Goal: Information Seeking & Learning: Check status

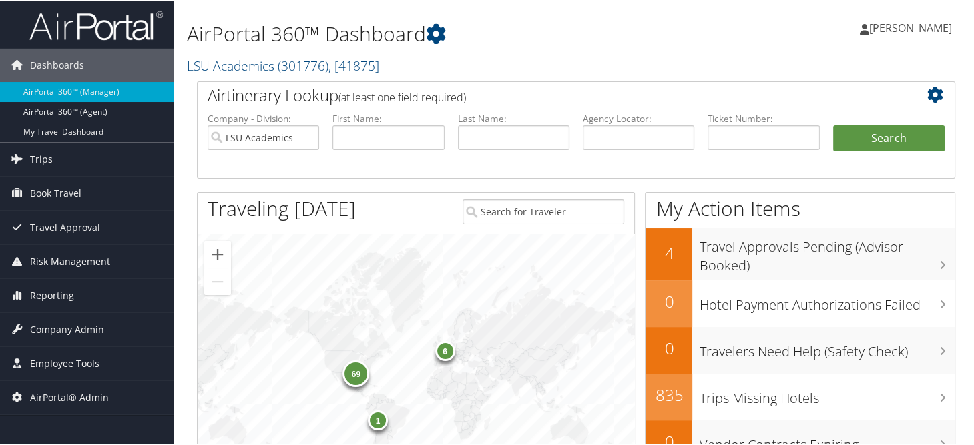
click at [501, 31] on h1 "AirPortal 360™ Dashboard" at bounding box center [446, 33] width 519 height 28
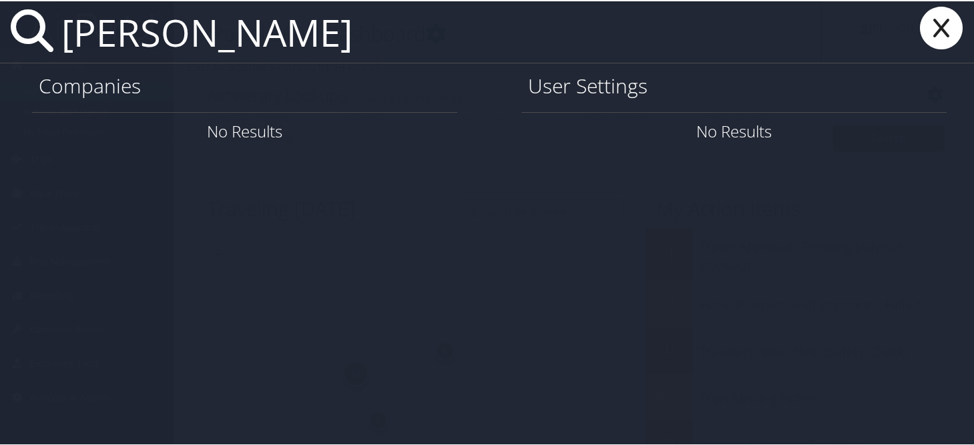
type input "alyson hewson"
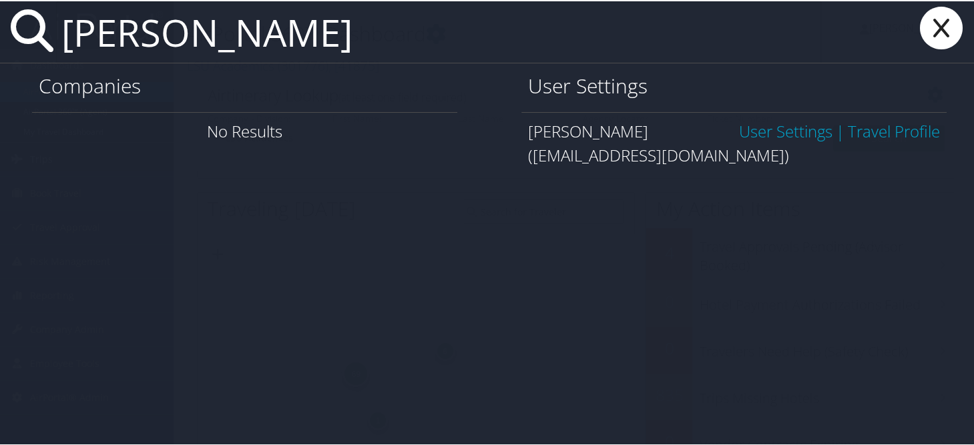
click at [778, 136] on link "User Settings" at bounding box center [785, 130] width 93 height 22
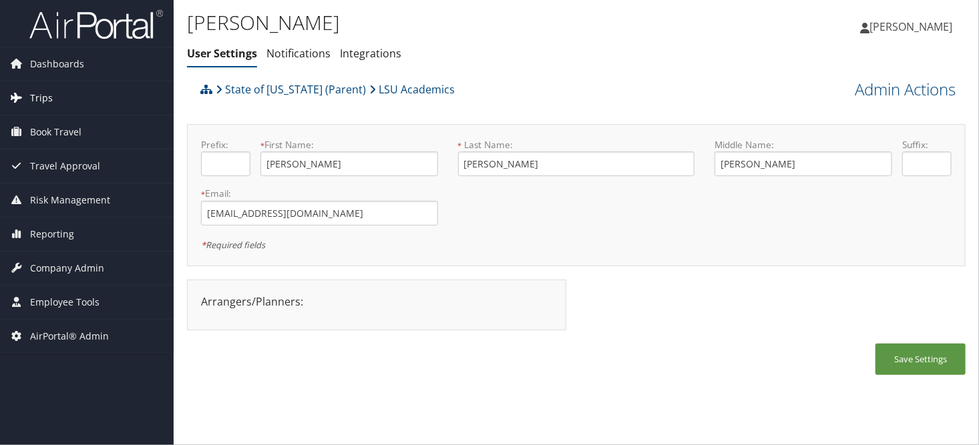
click at [32, 102] on span "Trips" at bounding box center [41, 97] width 23 height 33
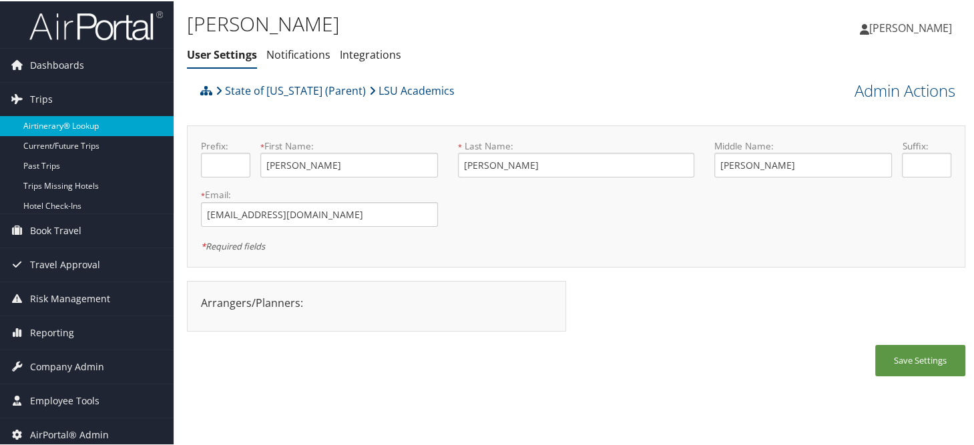
click at [51, 122] on link "Airtinerary® Lookup" at bounding box center [87, 125] width 174 height 20
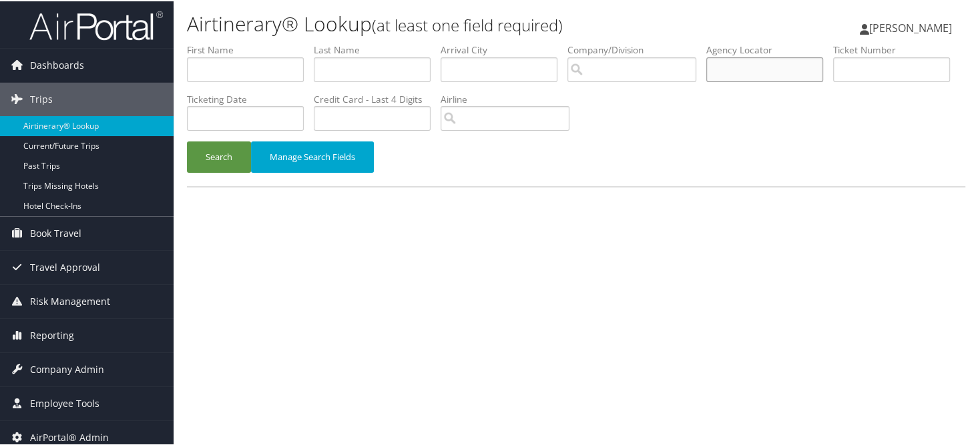
click at [777, 72] on input "text" at bounding box center [764, 68] width 117 height 25
paste input "DLL5BY"
type input "DLL5BY"
drag, startPoint x: 228, startPoint y: 148, endPoint x: 363, endPoint y: 133, distance: 135.6
click at [226, 148] on button "Search" at bounding box center [219, 155] width 64 height 31
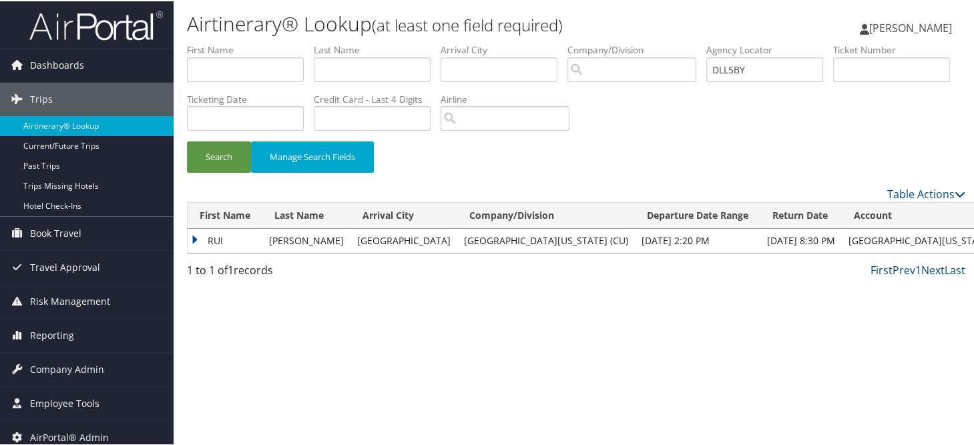
click at [194, 236] on td "RUI" at bounding box center [225, 240] width 75 height 24
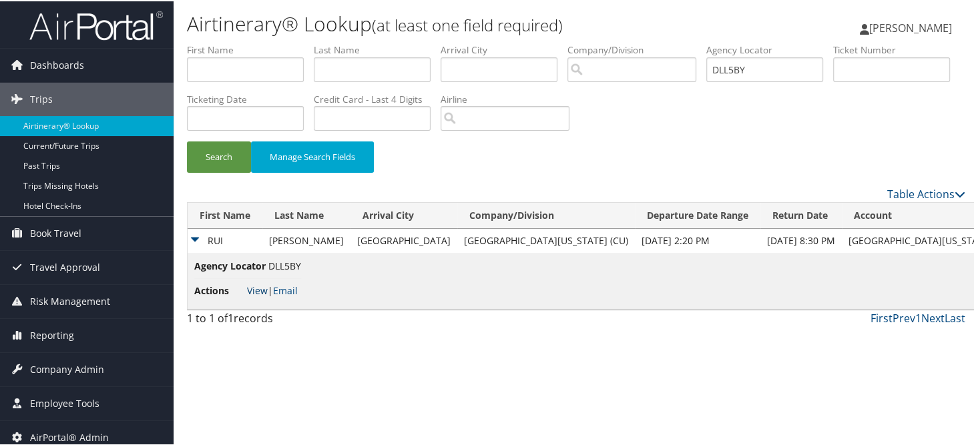
click at [252, 287] on link "View" at bounding box center [257, 289] width 21 height 13
click at [441, 132] on li "Credit Card - Last 4 Digits" at bounding box center [377, 115] width 127 height 49
click at [26, 364] on icon at bounding box center [17, 368] width 20 height 20
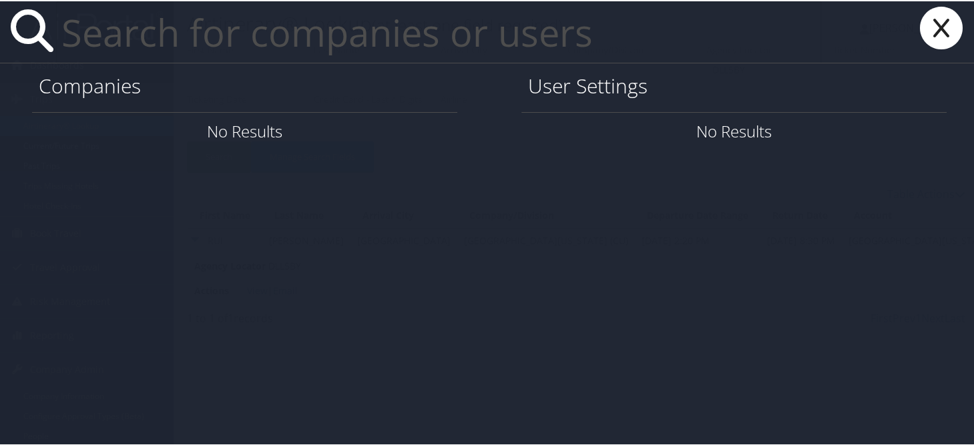
paste input "tammylclayton360@gmail.com"
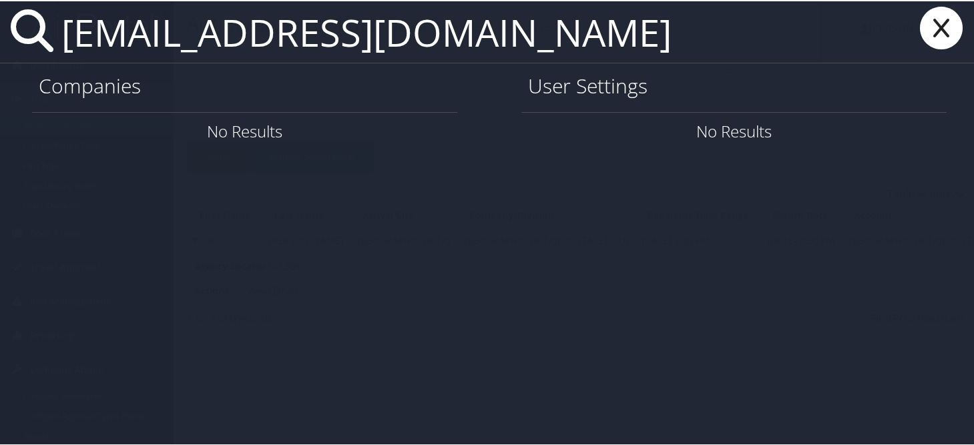
type input "tammylclayton360@gmail.com"
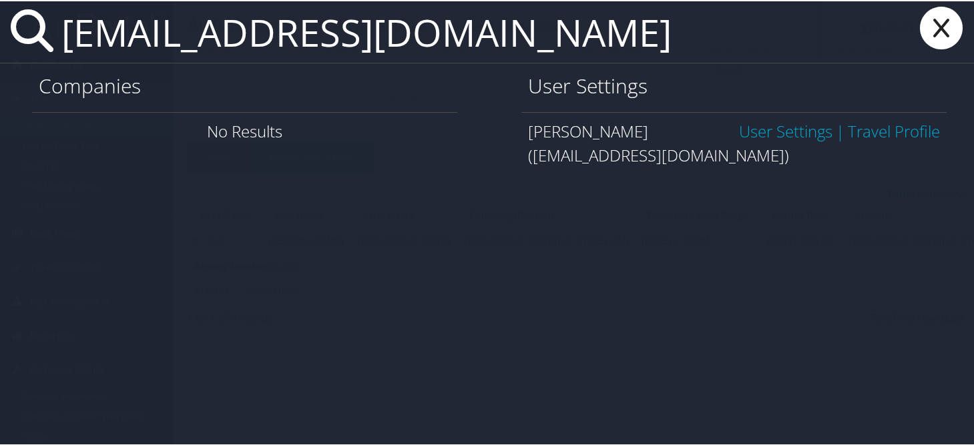
click at [782, 130] on link "User Settings" at bounding box center [785, 130] width 93 height 22
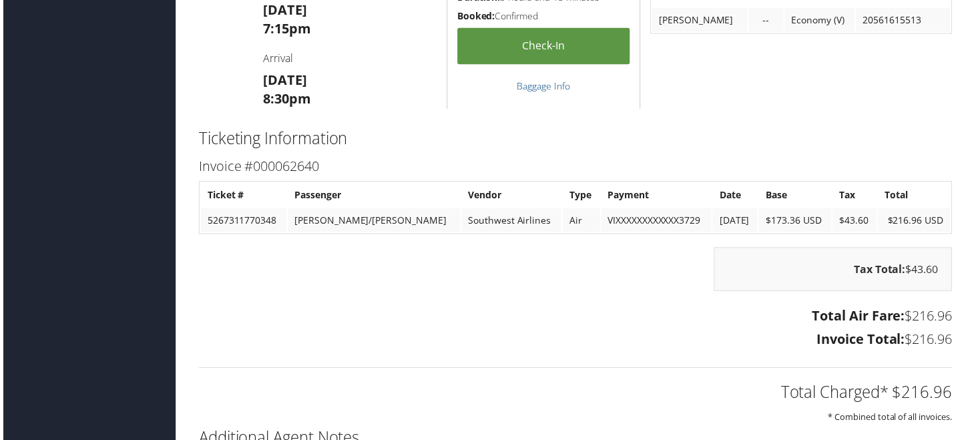
scroll to position [1091, 0]
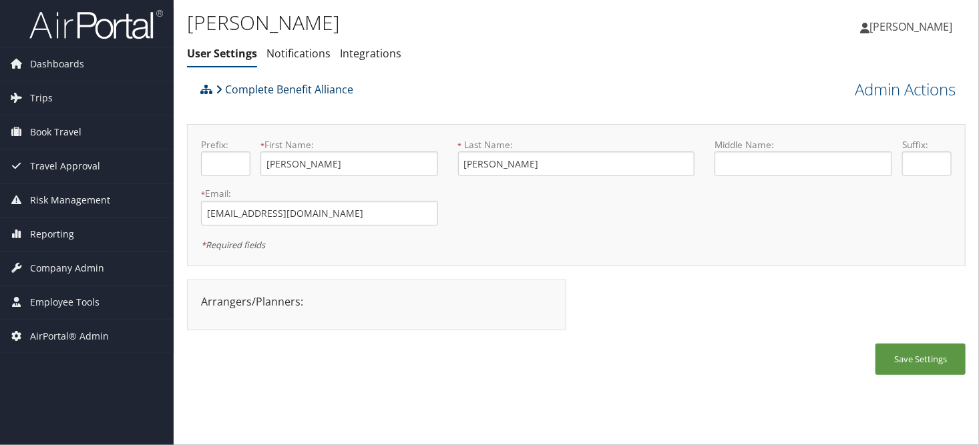
click at [268, 88] on link "Complete Benefit Alliance" at bounding box center [285, 89] width 138 height 27
drag, startPoint x: 80, startPoint y: 266, endPoint x: 77, endPoint y: 283, distance: 17.7
click at [80, 266] on span "Company Admin" at bounding box center [67, 268] width 74 height 33
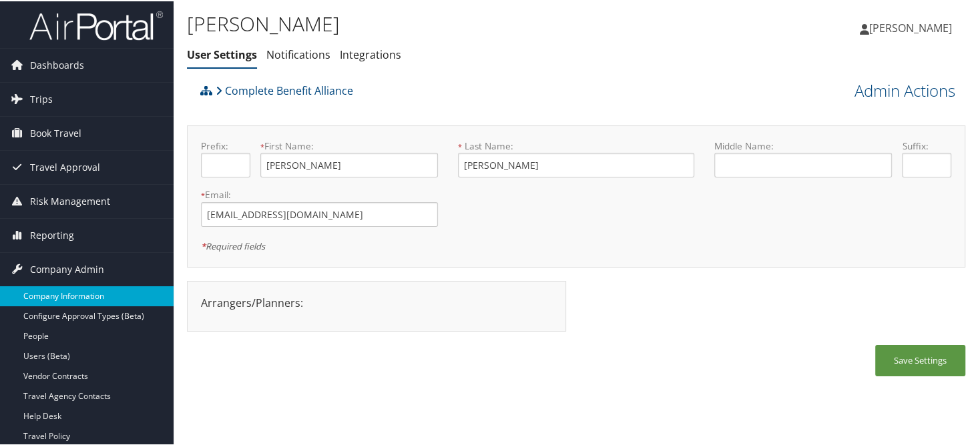
click at [75, 290] on link "Company Information" at bounding box center [87, 295] width 174 height 20
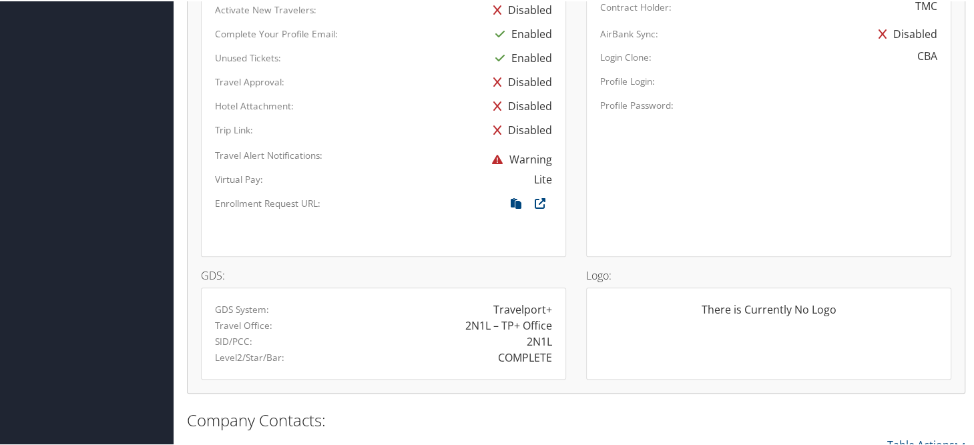
scroll to position [958, 0]
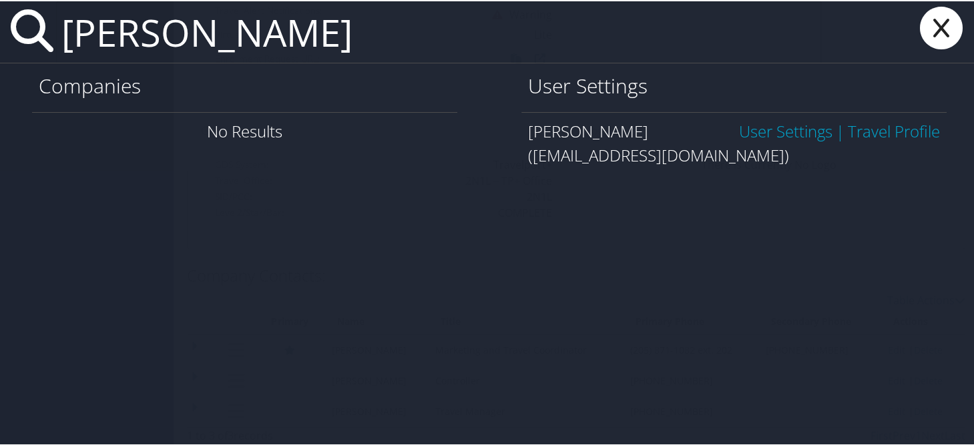
type input "nikhil shetty"
click at [760, 133] on link "User Settings" at bounding box center [785, 130] width 93 height 22
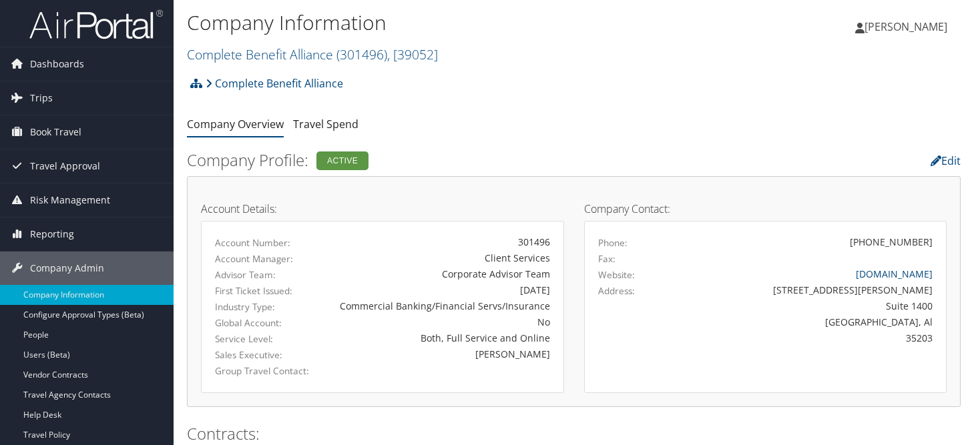
click at [252, 55] on link "Complete Benefit Alliance ( 301496 ) , [ 39052 ]" at bounding box center [312, 54] width 251 height 18
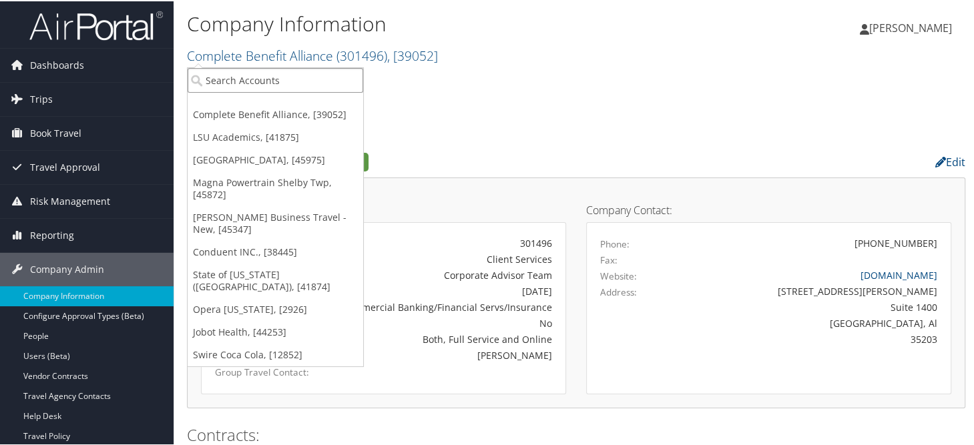
click at [264, 74] on input "search" at bounding box center [276, 79] width 176 height 25
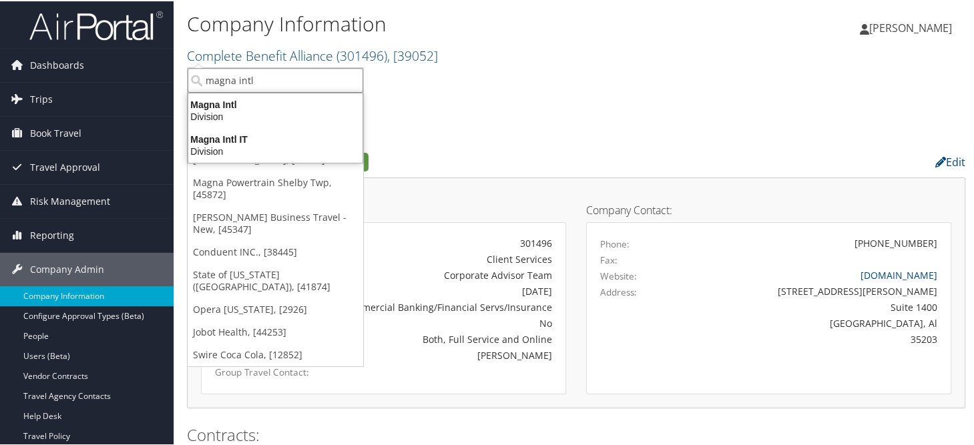
type input "magna int"
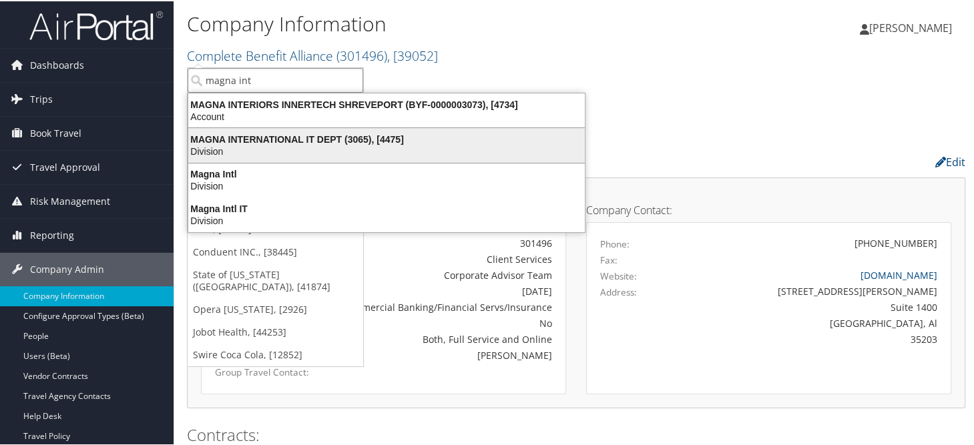
click at [310, 143] on div "MAGNA INTERNATIONAL IT DEPT (3065), [4475]" at bounding box center [386, 138] width 413 height 12
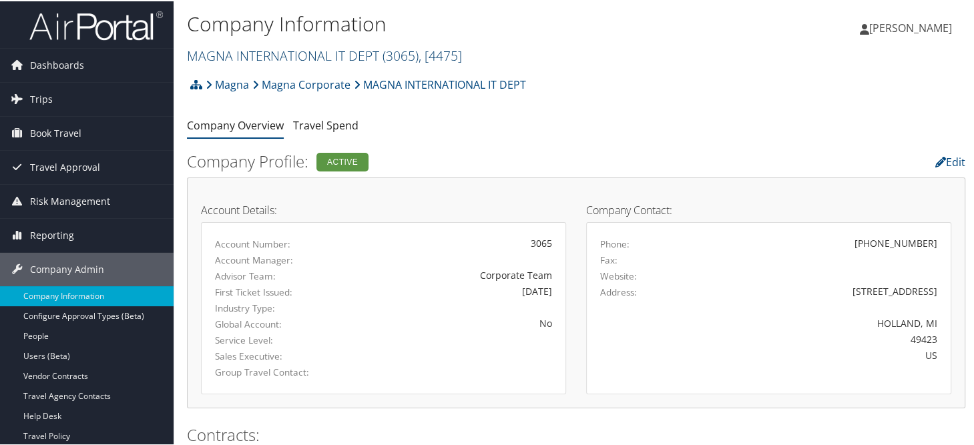
click at [278, 53] on link "MAGNA INTERNATIONAL IT DEPT ( 3065 ) , [ 4475 ]" at bounding box center [324, 54] width 275 height 18
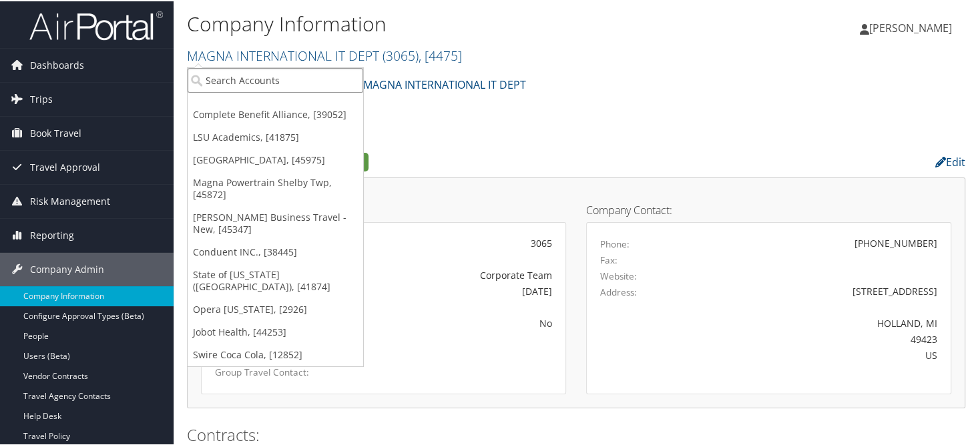
click at [324, 81] on input "search" at bounding box center [276, 79] width 176 height 25
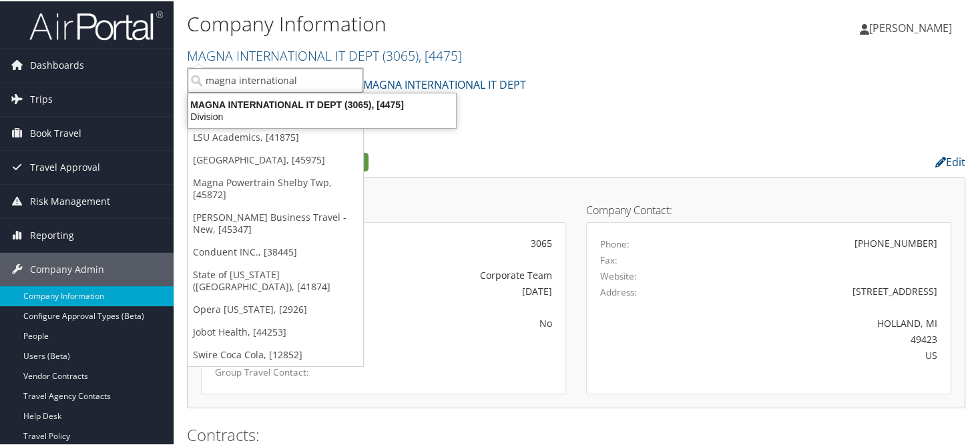
type input "magna international"
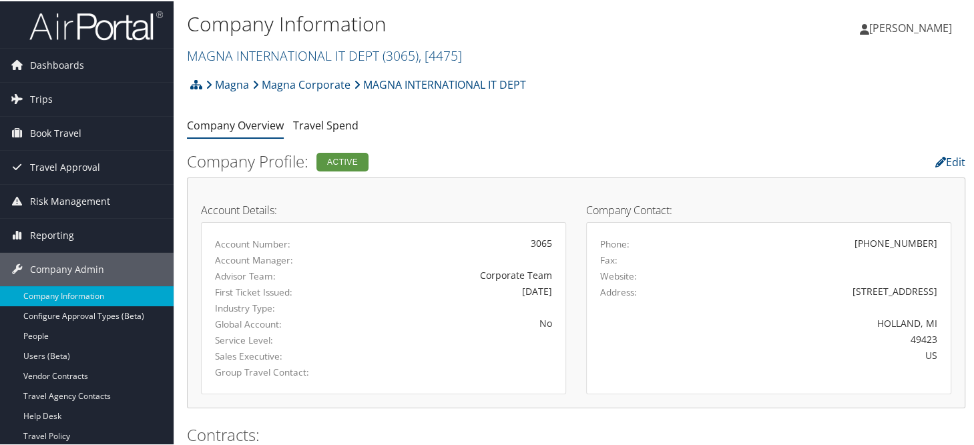
click at [637, 80] on div "Magna Magna Corporate MAGNA INTERNATIONAL IT DEPT Account Structure Magna (MAGN…" at bounding box center [576, 88] width 778 height 36
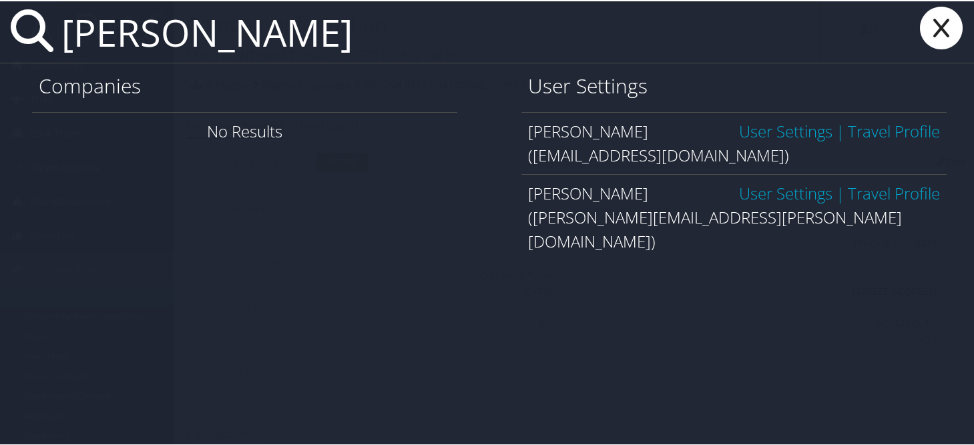
type input "jacob yax"
click at [739, 198] on link "User Settings" at bounding box center [785, 192] width 93 height 22
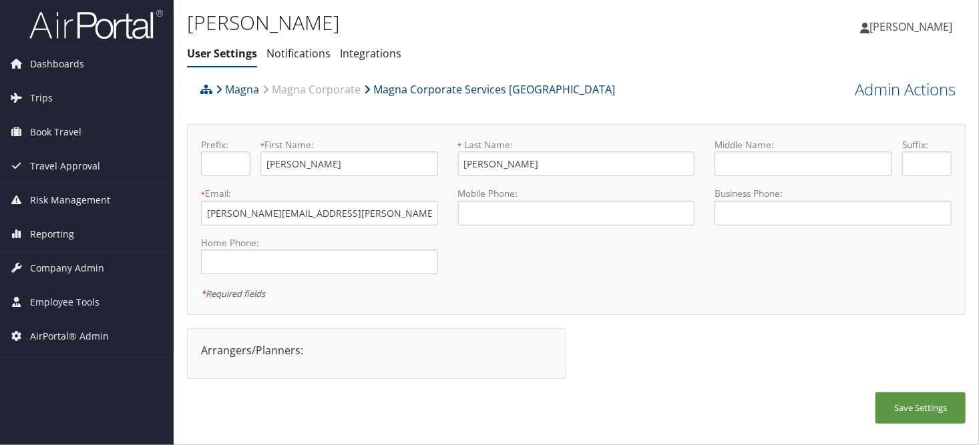
click at [484, 89] on link "Magna Corporate Services [GEOGRAPHIC_DATA]" at bounding box center [489, 89] width 251 height 27
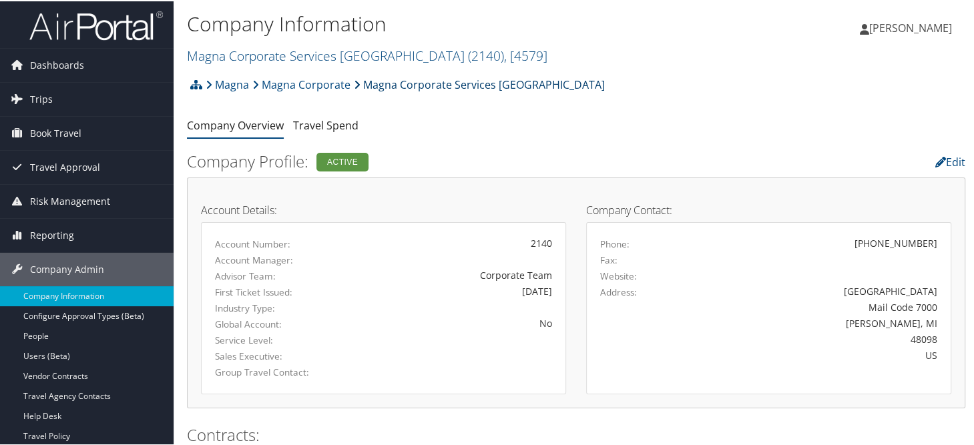
click at [467, 82] on link "Magna Corporate Services [GEOGRAPHIC_DATA]" at bounding box center [479, 83] width 251 height 27
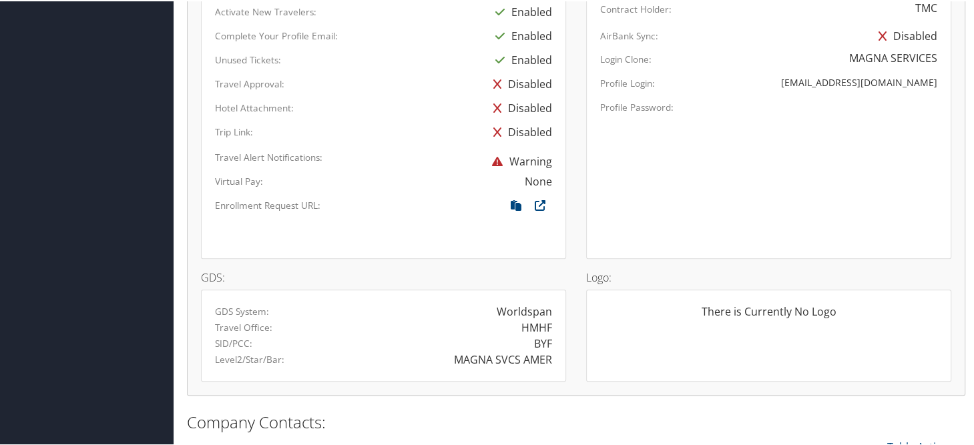
scroll to position [734, 0]
click at [511, 198] on icon at bounding box center [516, 206] width 24 height 17
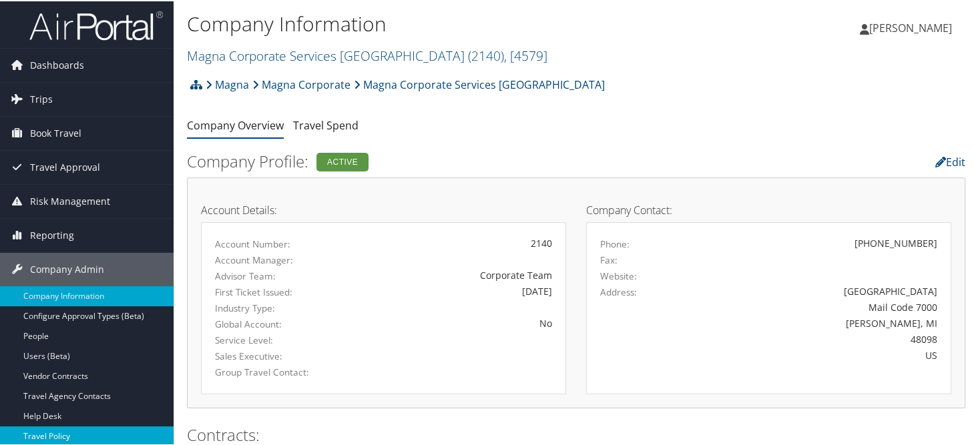
scroll to position [134, 0]
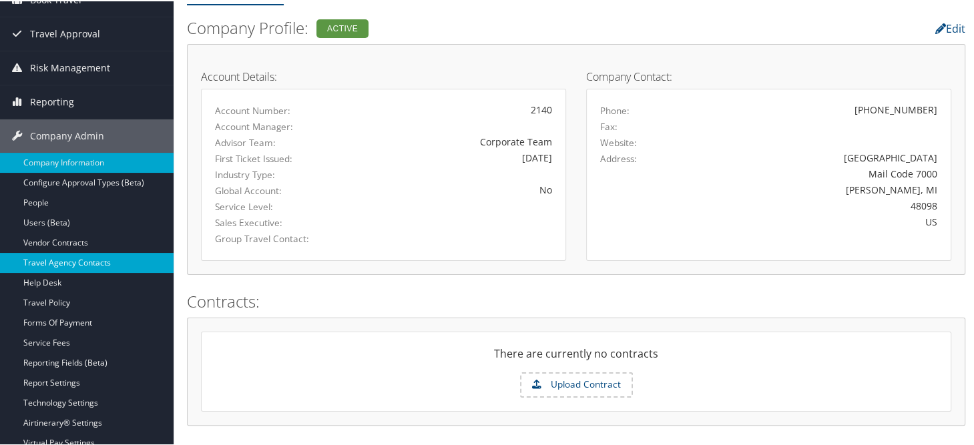
click at [105, 267] on link "Travel Agency Contacts" at bounding box center [87, 262] width 174 height 20
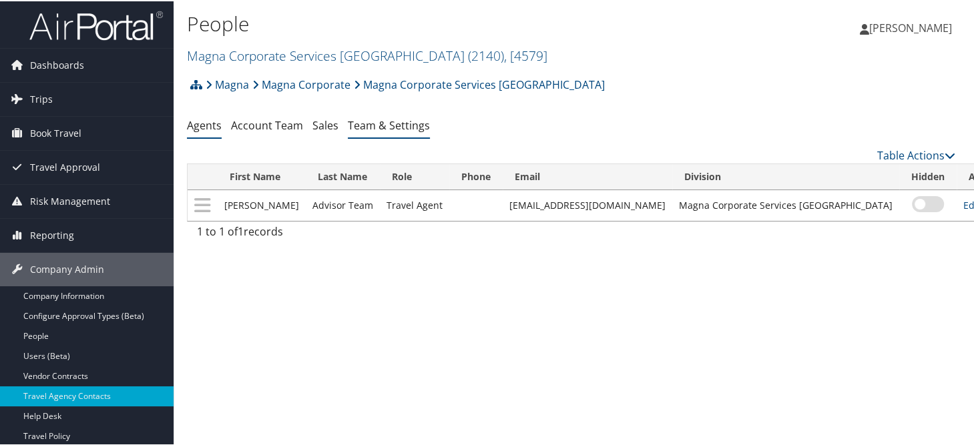
click at [385, 126] on link "Team & Settings" at bounding box center [389, 124] width 82 height 15
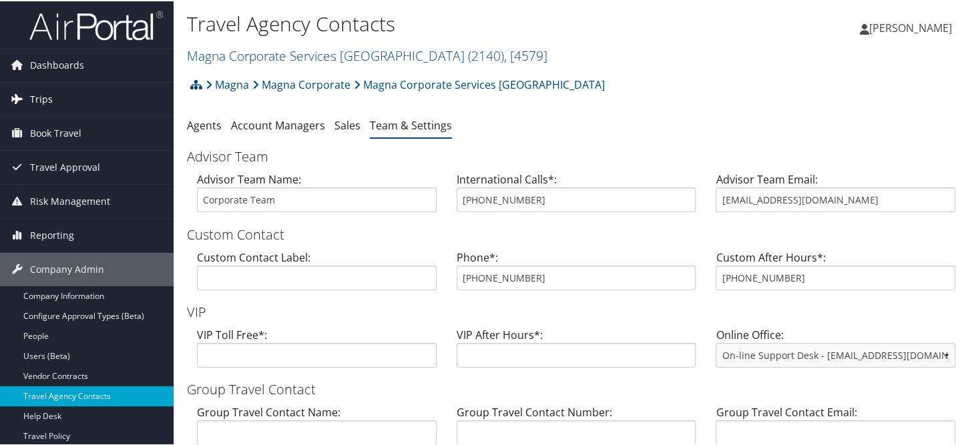
click at [43, 93] on span "Trips" at bounding box center [41, 97] width 23 height 33
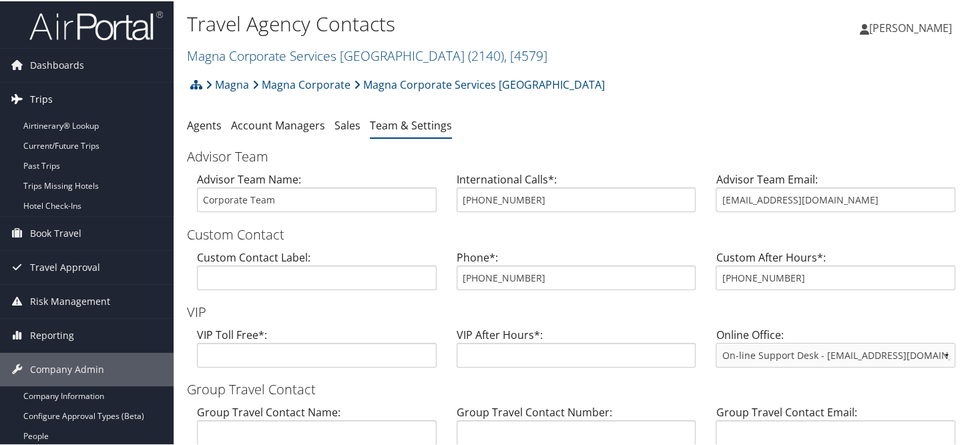
click at [77, 113] on link "Trips" at bounding box center [87, 97] width 174 height 33
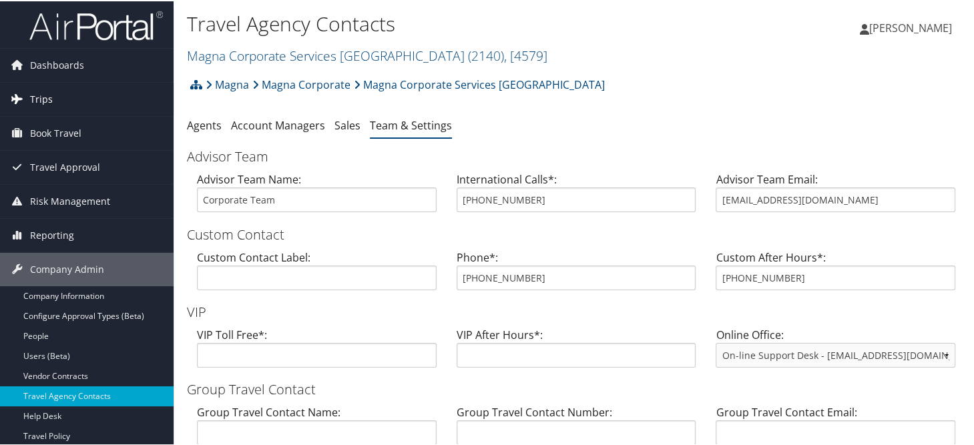
click at [53, 92] on link "Trips" at bounding box center [87, 97] width 174 height 33
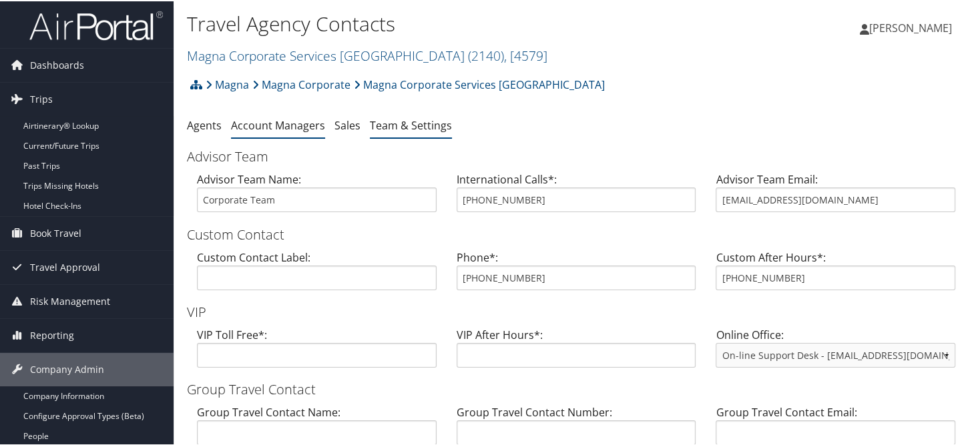
drag, startPoint x: 53, startPoint y: 118, endPoint x: 268, endPoint y: 121, distance: 214.3
click at [53, 119] on link "Airtinerary® Lookup" at bounding box center [87, 125] width 174 height 20
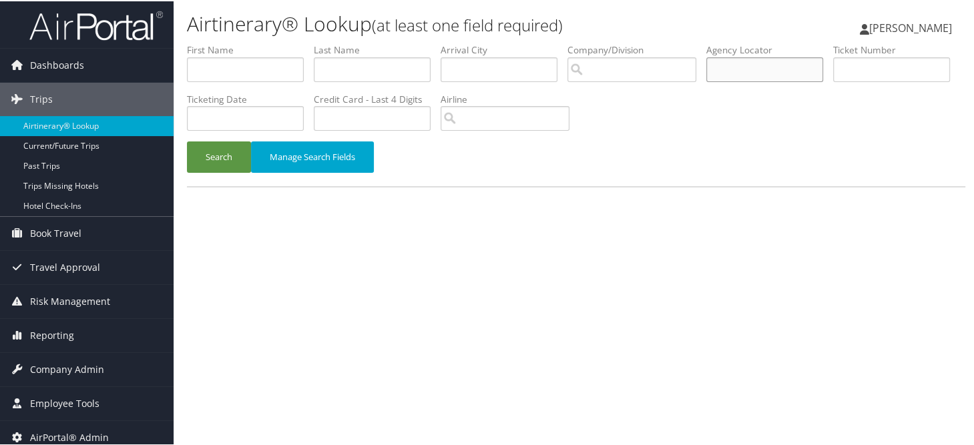
click at [776, 67] on input "text" at bounding box center [764, 68] width 117 height 25
type input "dgyqgs"
click at [187, 140] on button "Search" at bounding box center [219, 155] width 64 height 31
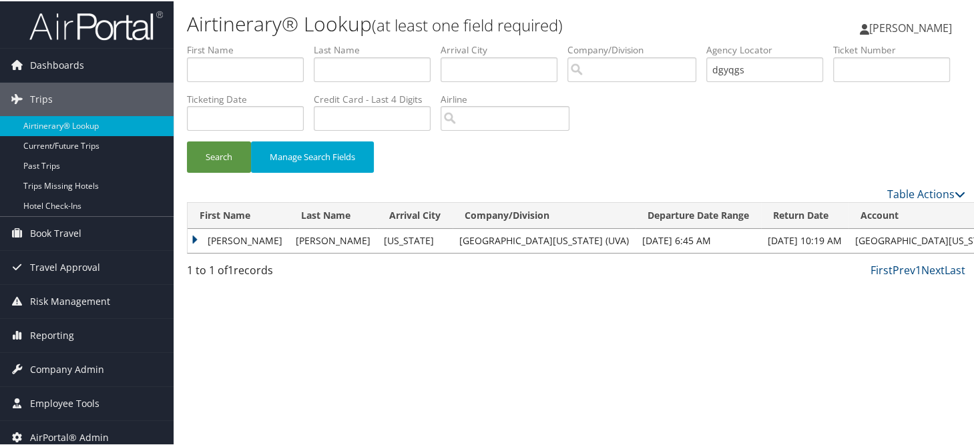
click at [188, 235] on td "COURTNEY MATTHEWS" at bounding box center [238, 240] width 101 height 24
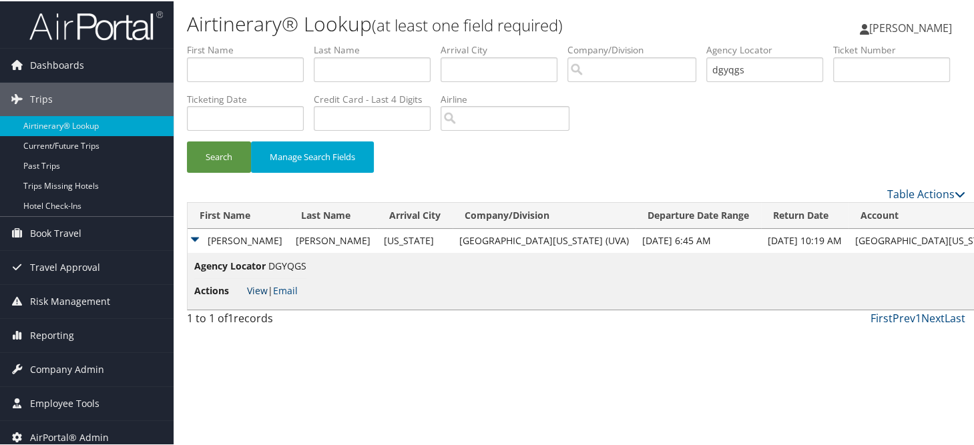
click at [264, 293] on link "View" at bounding box center [257, 289] width 21 height 13
click at [69, 374] on span "Company Admin" at bounding box center [67, 368] width 74 height 33
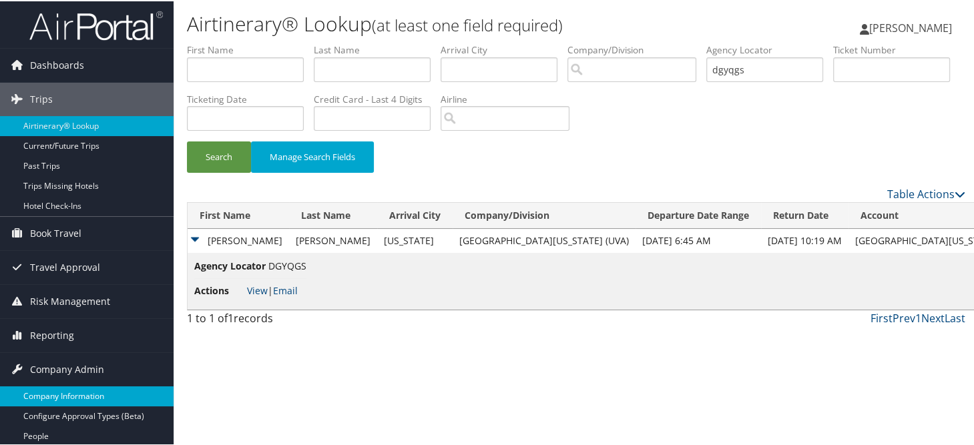
click at [61, 391] on link "Company Information" at bounding box center [87, 395] width 174 height 20
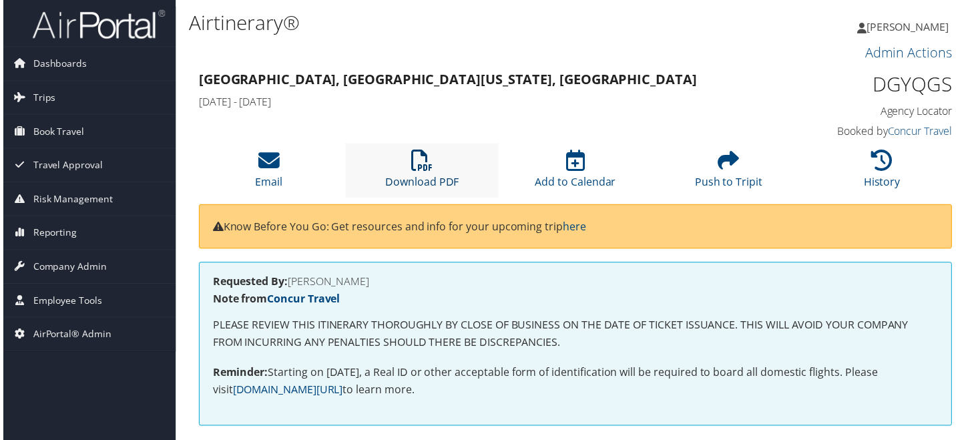
click at [428, 164] on icon at bounding box center [421, 161] width 21 height 21
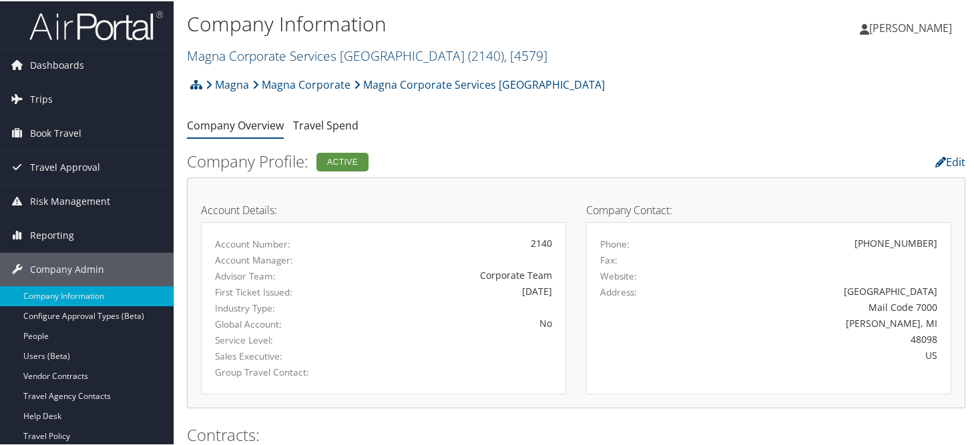
click at [236, 57] on link "Magna Corporate Services America ( 2140 ) , [ 4579 ]" at bounding box center [367, 54] width 360 height 18
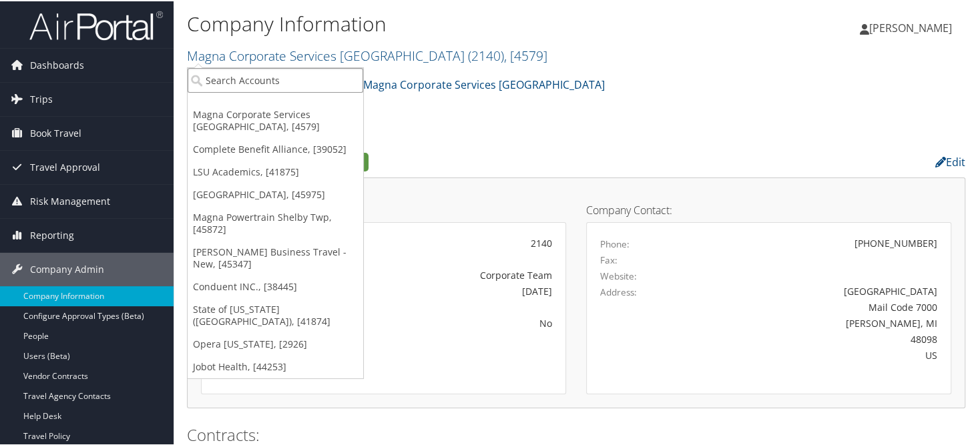
click at [282, 81] on input "search" at bounding box center [276, 79] width 176 height 25
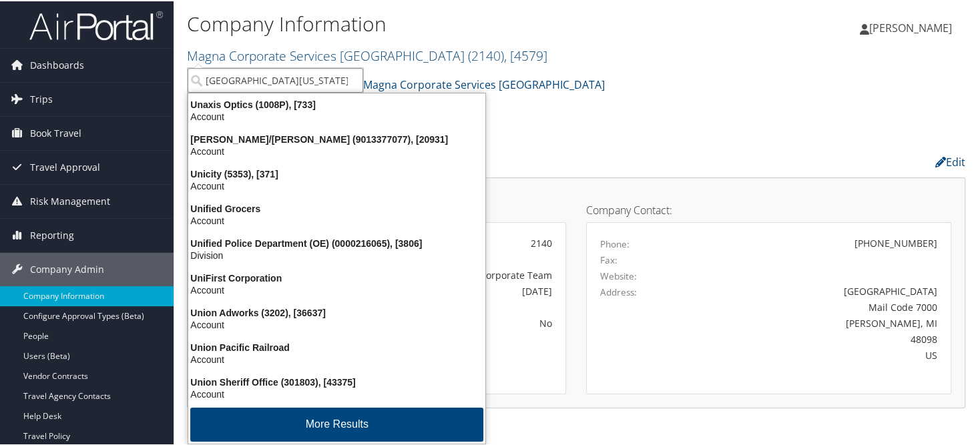
type input "university of virginia"
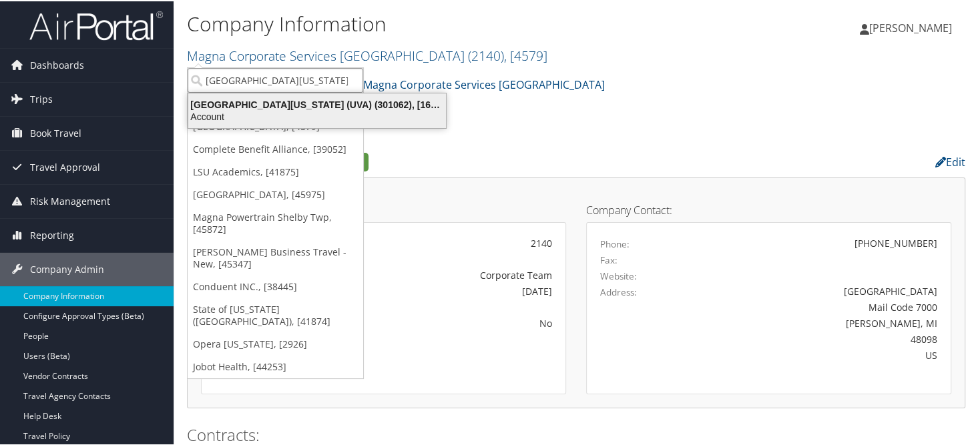
click at [279, 109] on div "Account" at bounding box center [317, 115] width 274 height 12
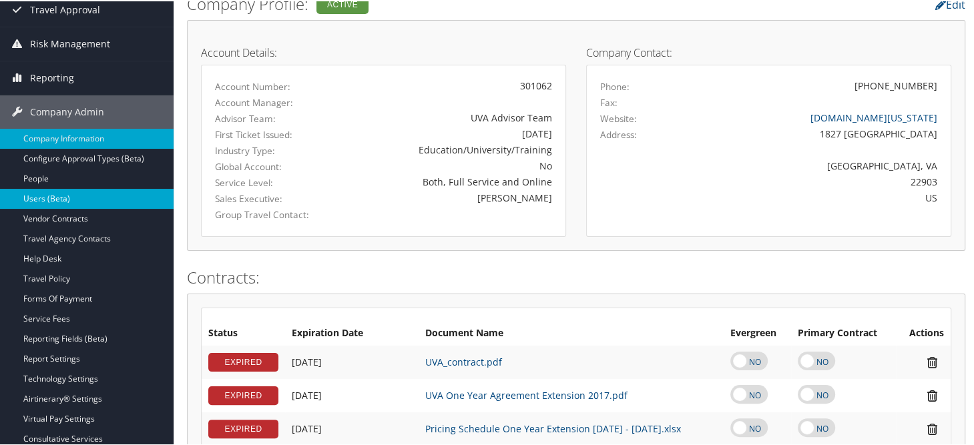
scroll to position [200, 0]
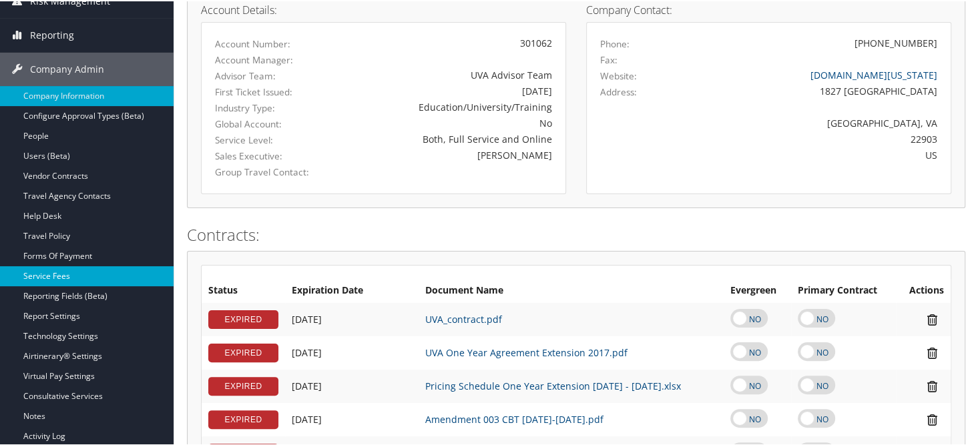
click at [77, 278] on link "Service Fees" at bounding box center [87, 275] width 174 height 20
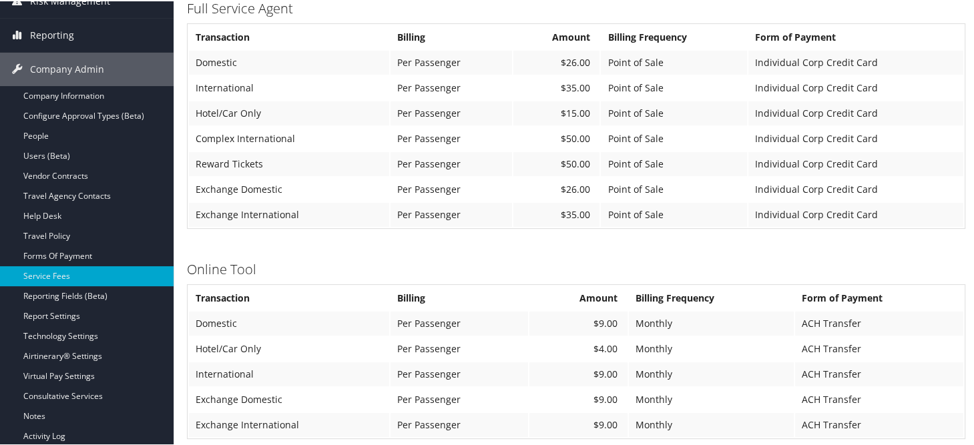
scroll to position [467, 0]
